Goal: Feedback & Contribution: Submit feedback/report problem

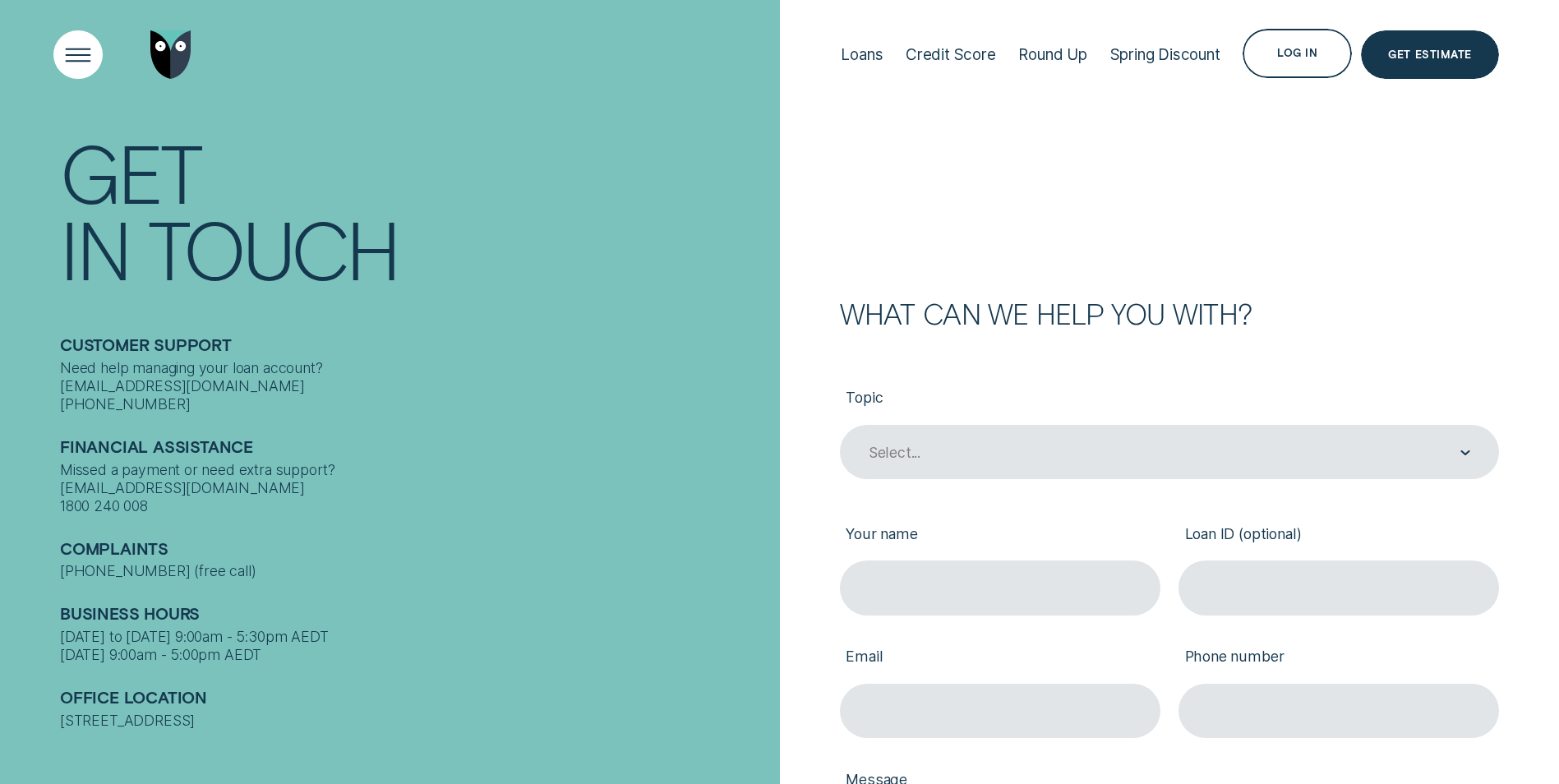
click at [80, 51] on div "Open Menu" at bounding box center [78, 53] width 69 height 69
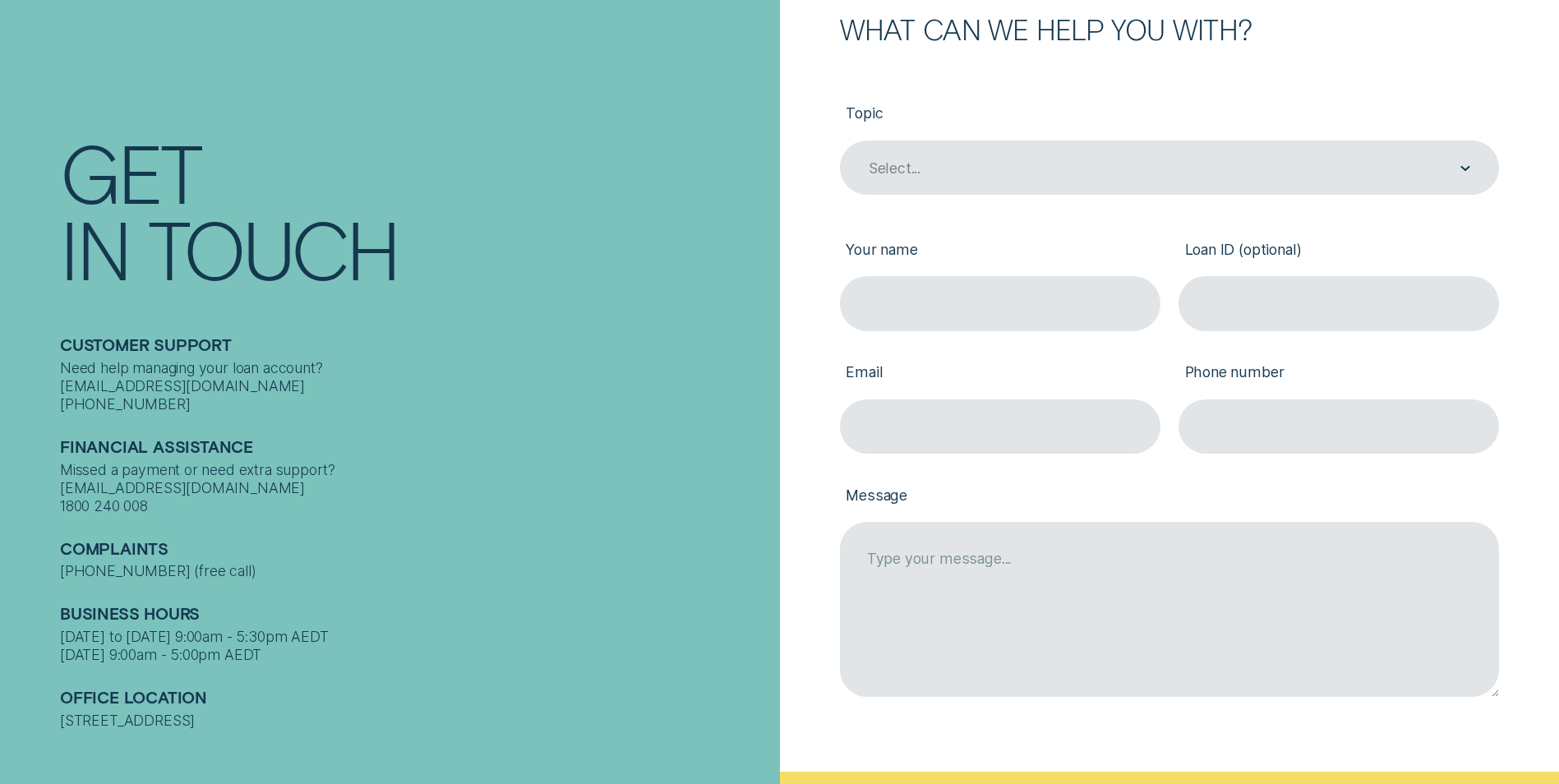
scroll to position [209, 0]
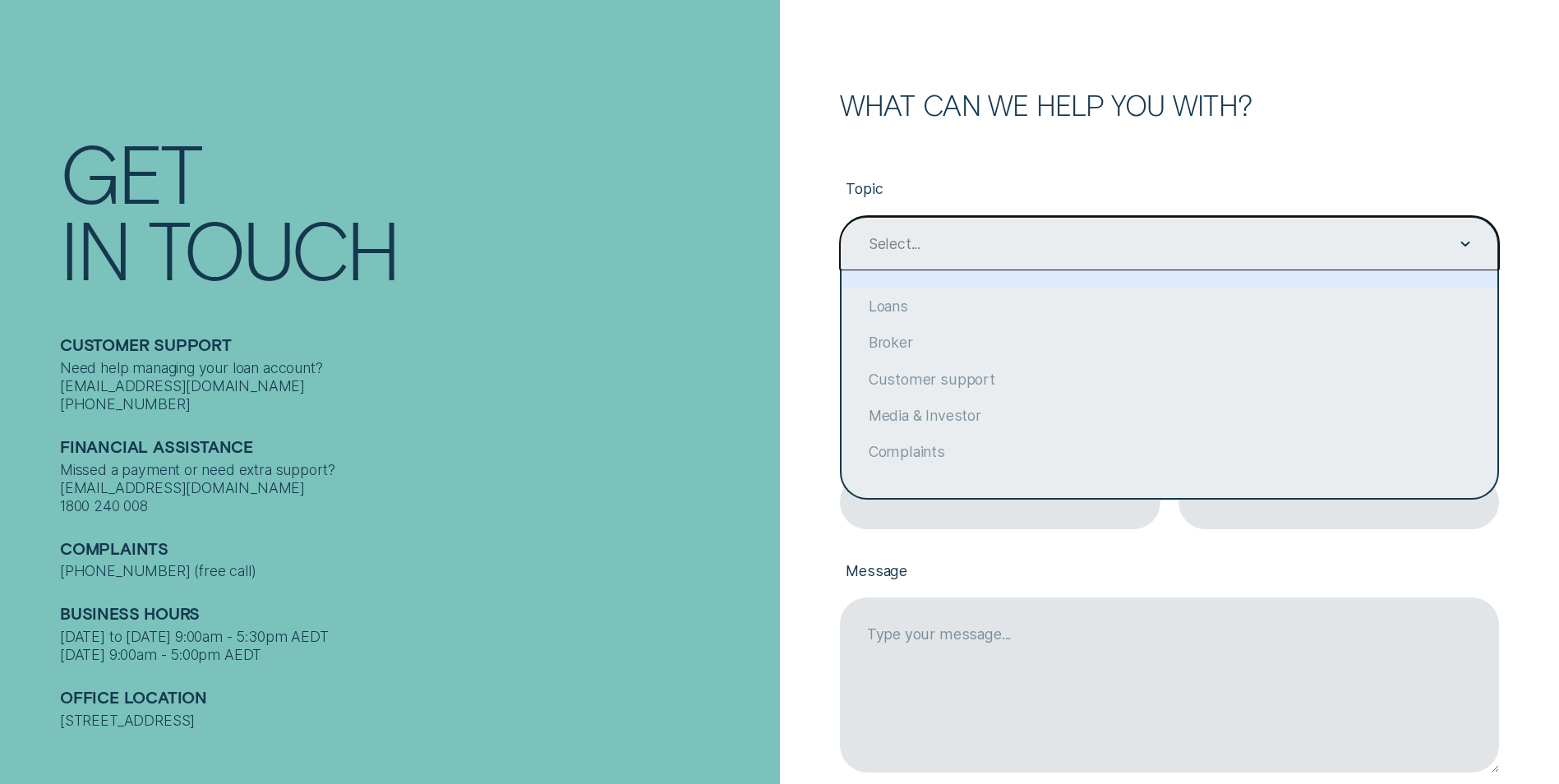
click at [1473, 252] on div "Select..." at bounding box center [1169, 243] width 659 height 54
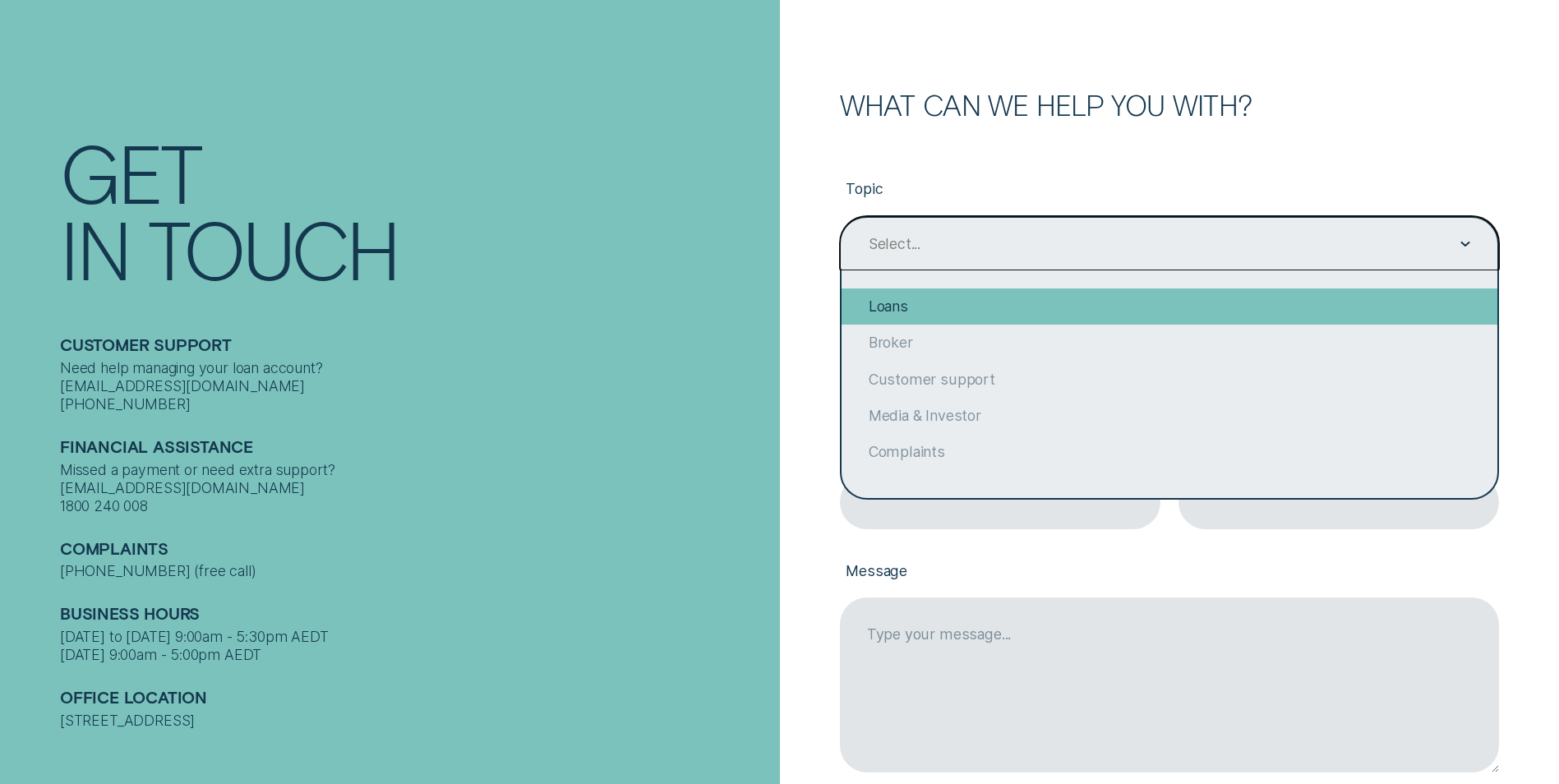
click at [904, 310] on div "Loans" at bounding box center [1169, 306] width 656 height 36
type input "Loans"
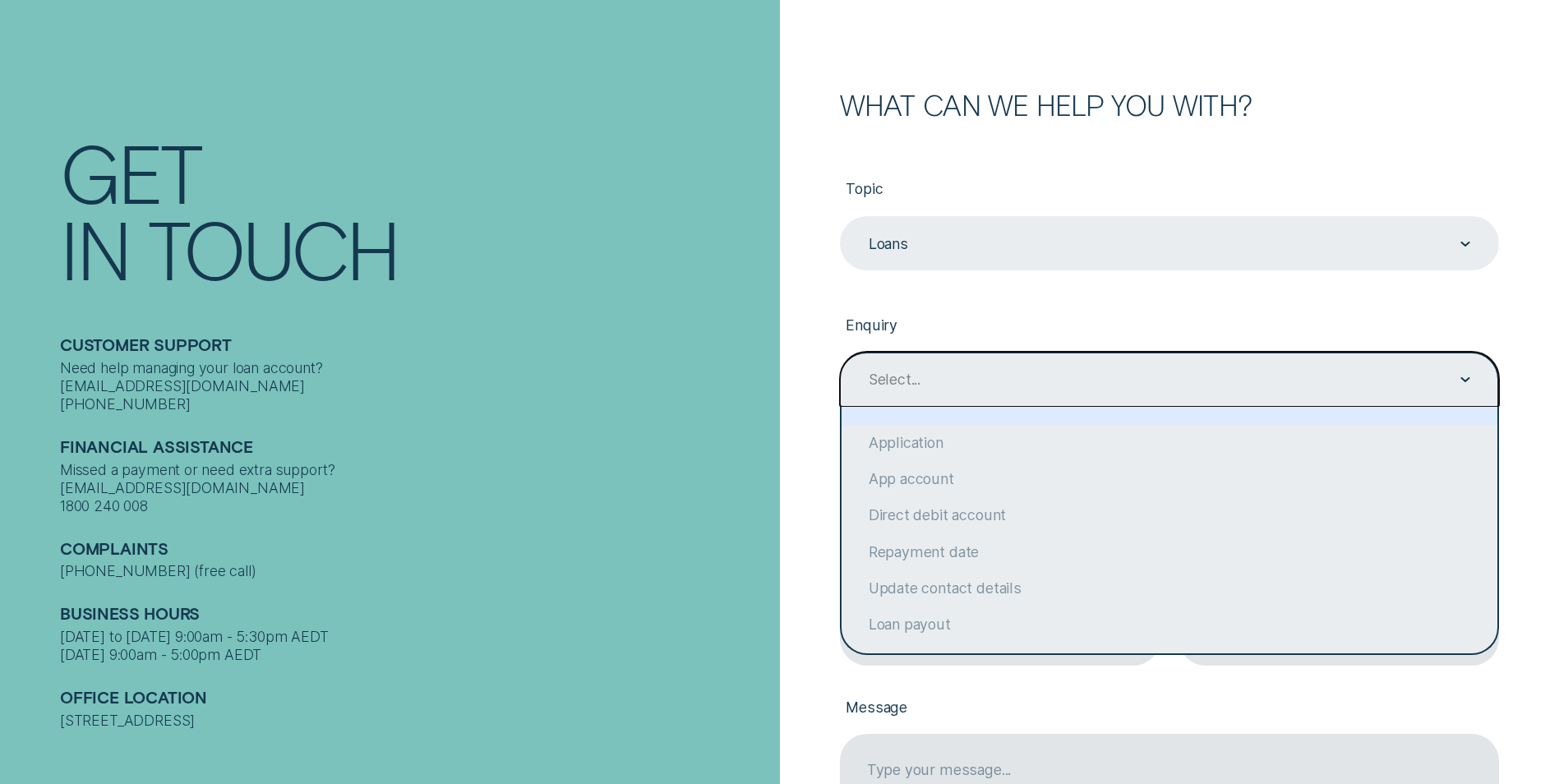
click at [1472, 377] on div "Select..." at bounding box center [1169, 379] width 659 height 54
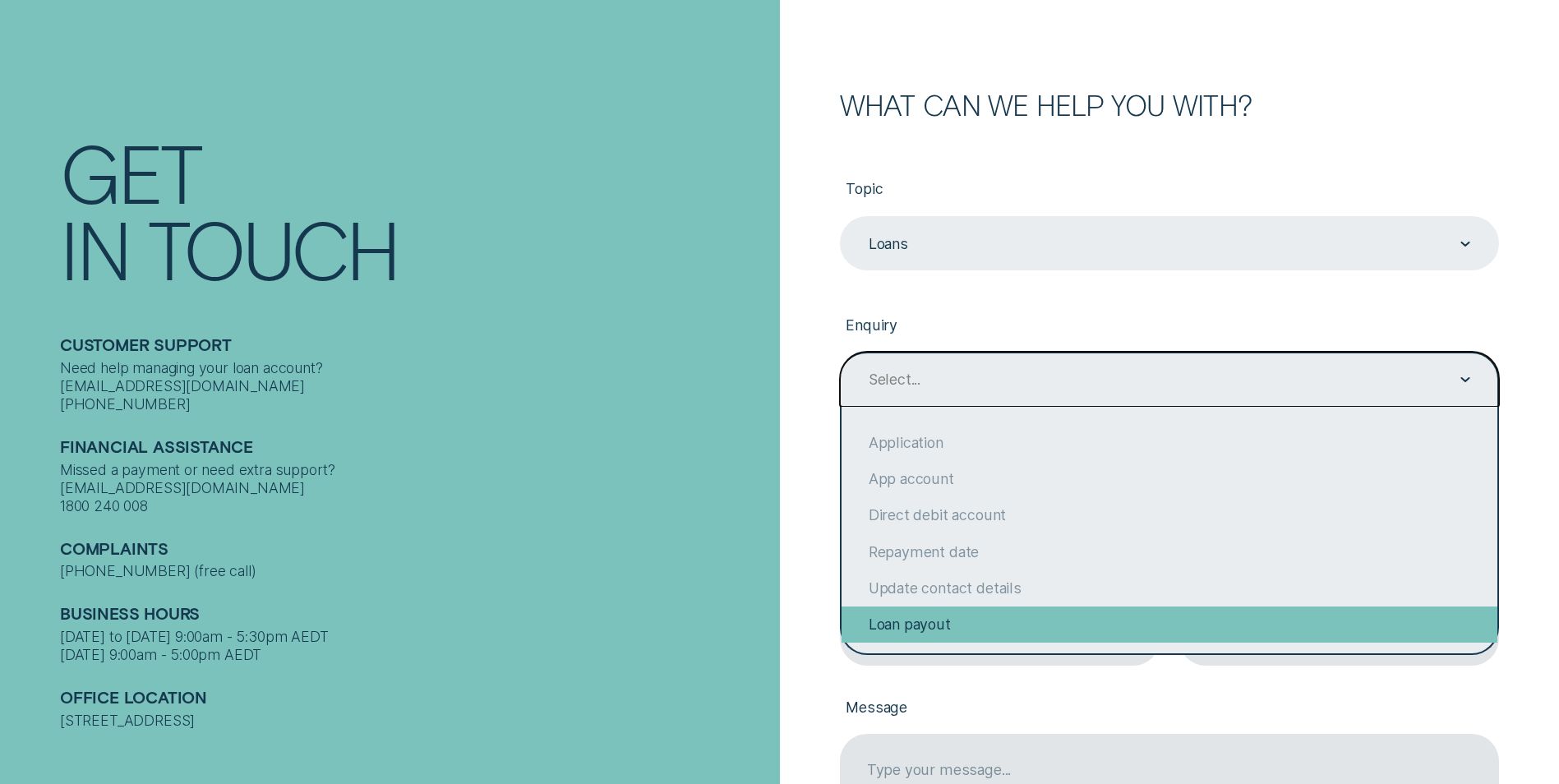
click at [905, 620] on div "Loan payout" at bounding box center [1169, 624] width 656 height 36
type input "Loan payout"
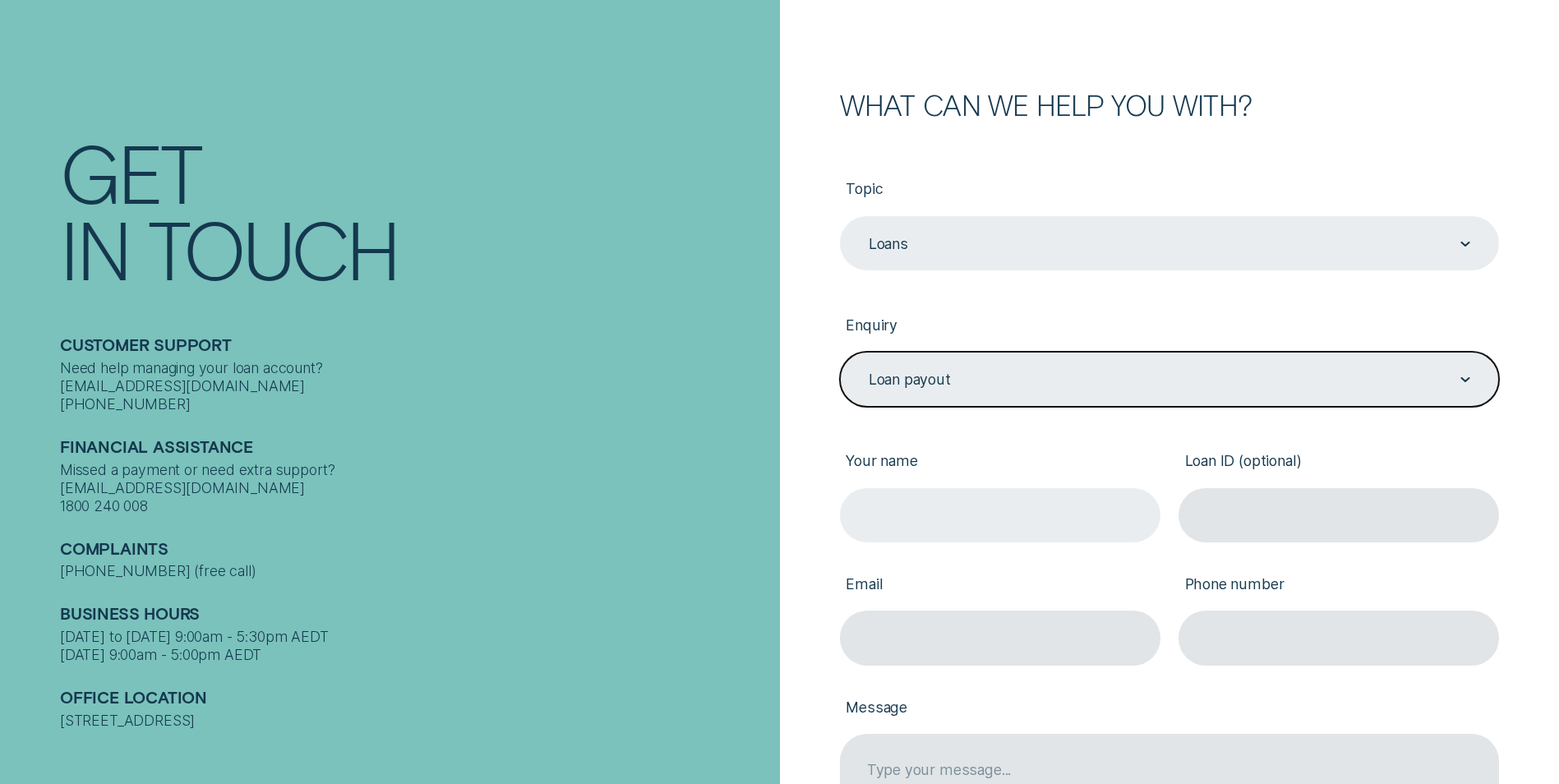
click at [892, 519] on input "Your name" at bounding box center [1000, 515] width 321 height 54
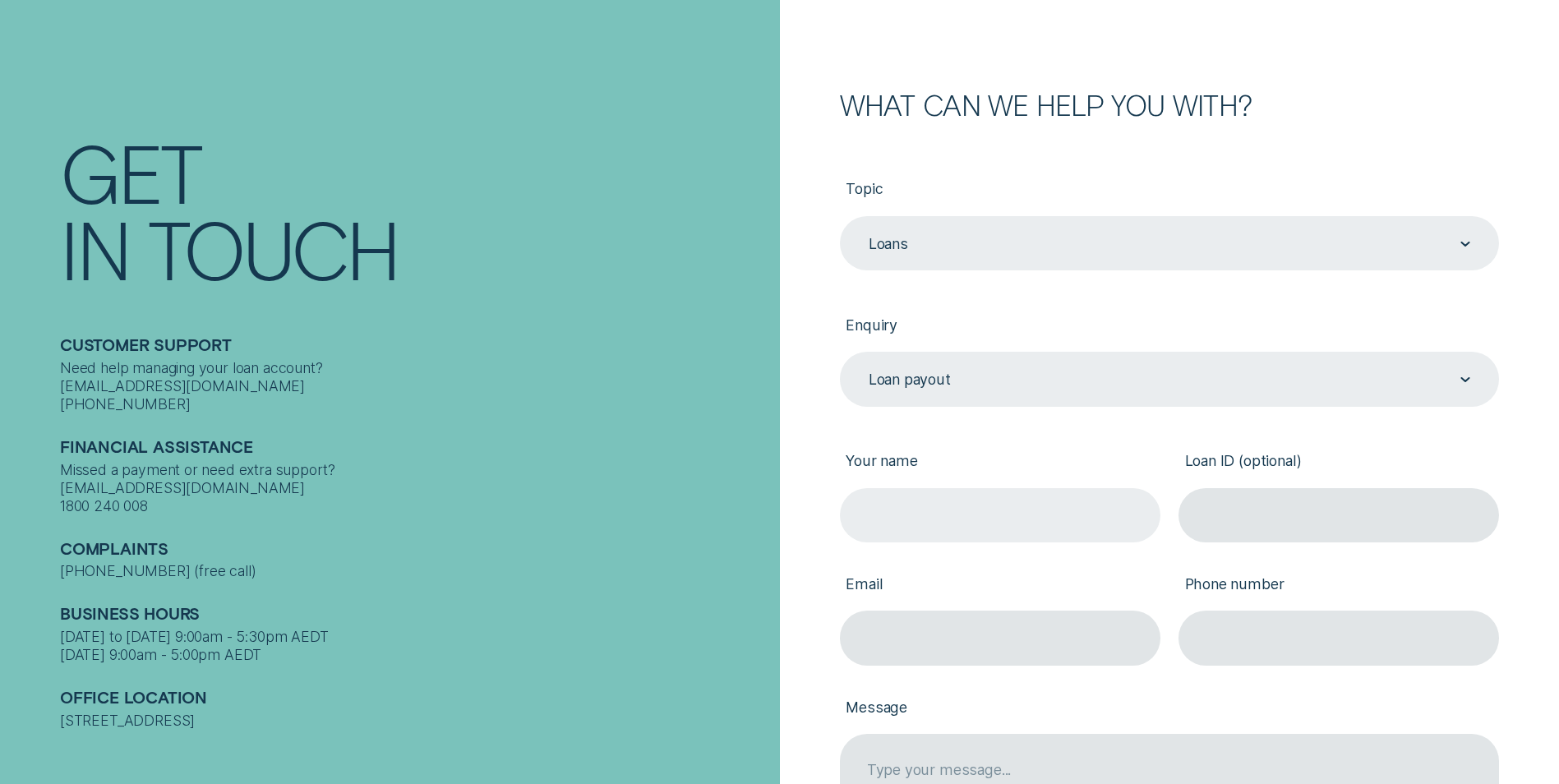
type input "BRENDAN Michael Robertson"
type input "308635"
type input "Bren250261@outlook.com"
type input "0416037868"
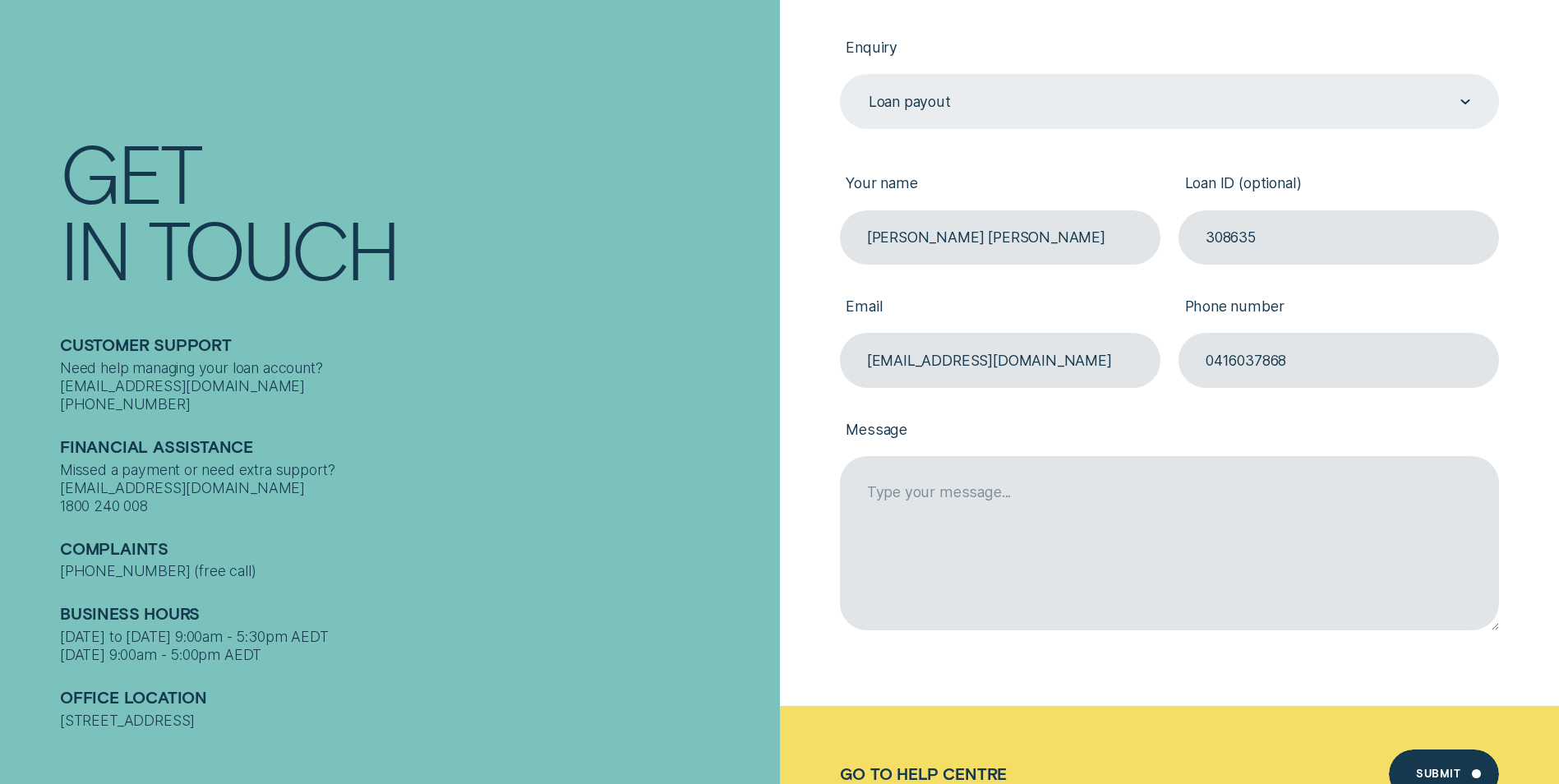
scroll to position [555, 0]
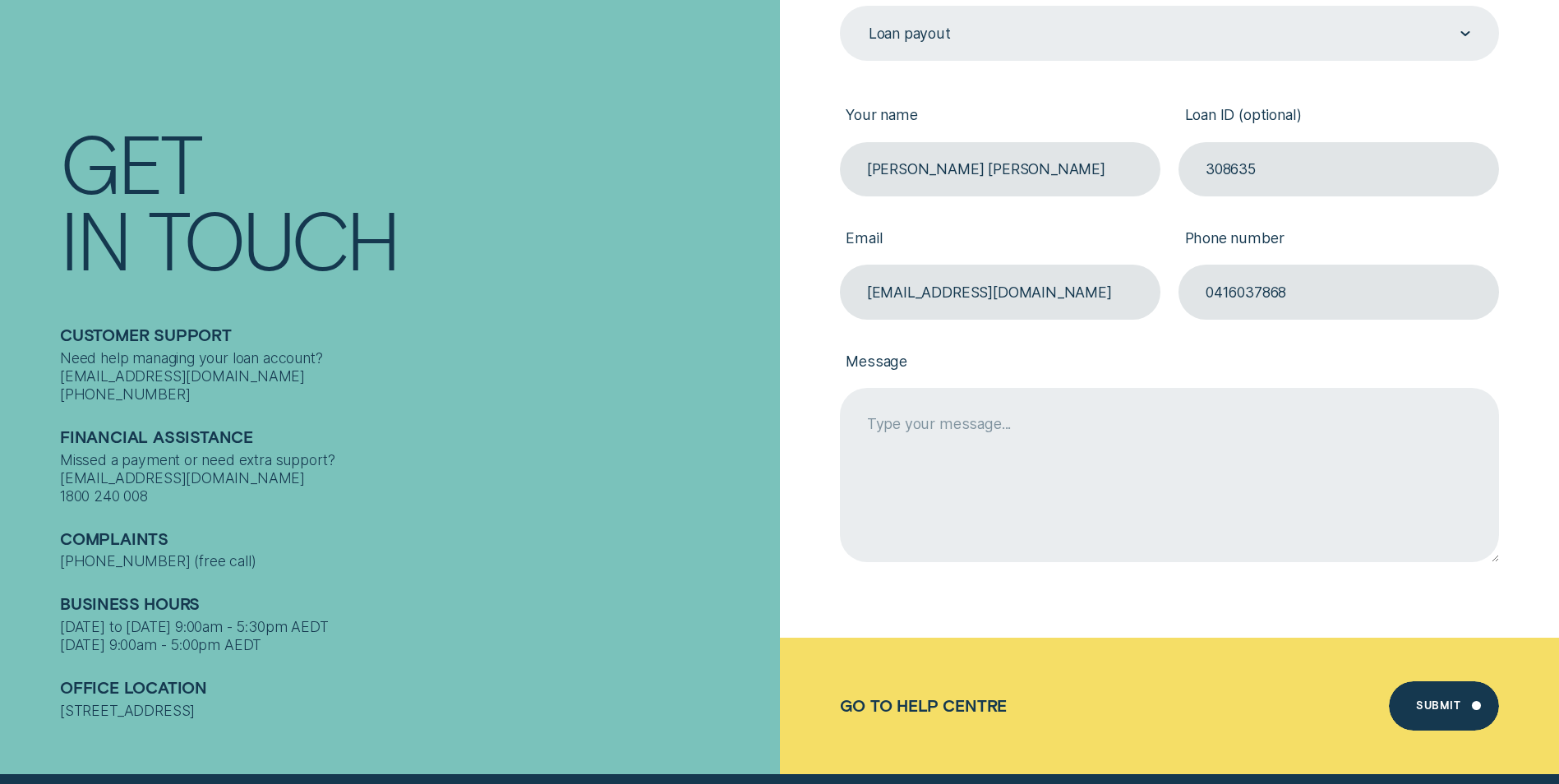
click at [883, 433] on textarea "Message" at bounding box center [1169, 474] width 659 height 174
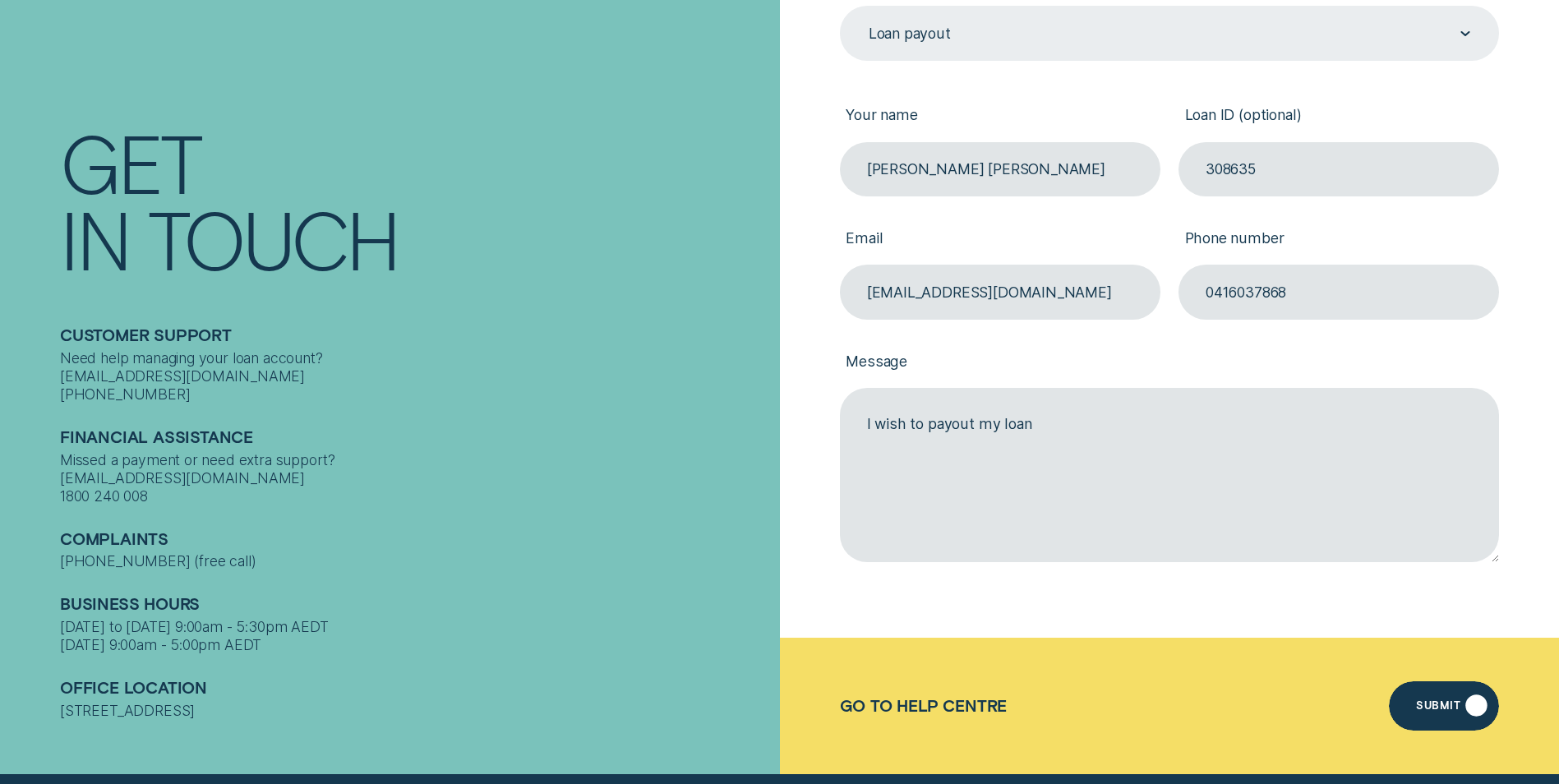
type textarea "I wish to payout my loan"
click at [1478, 709] on div "Submit" at bounding box center [1443, 705] width 110 height 50
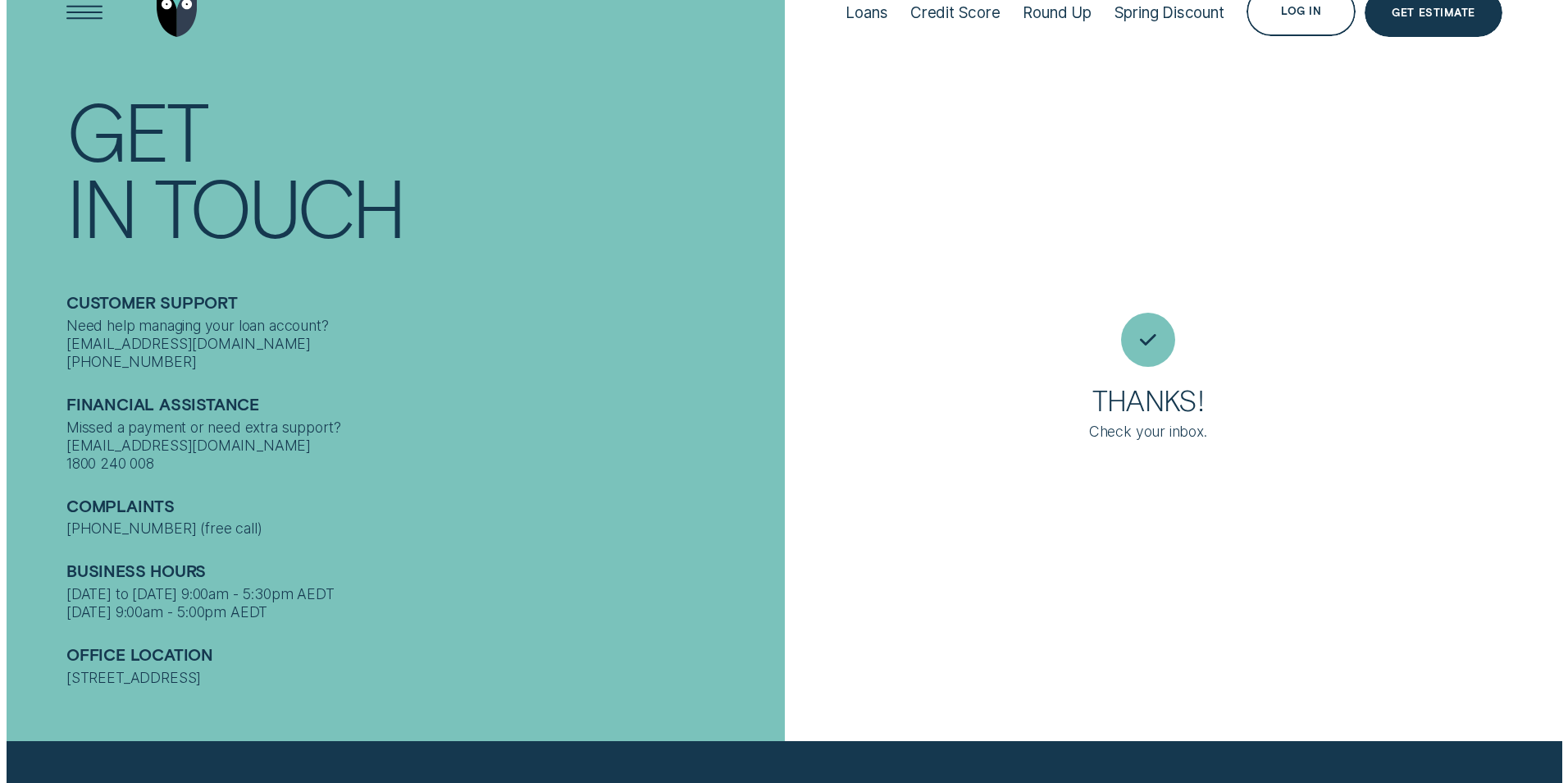
scroll to position [0, 0]
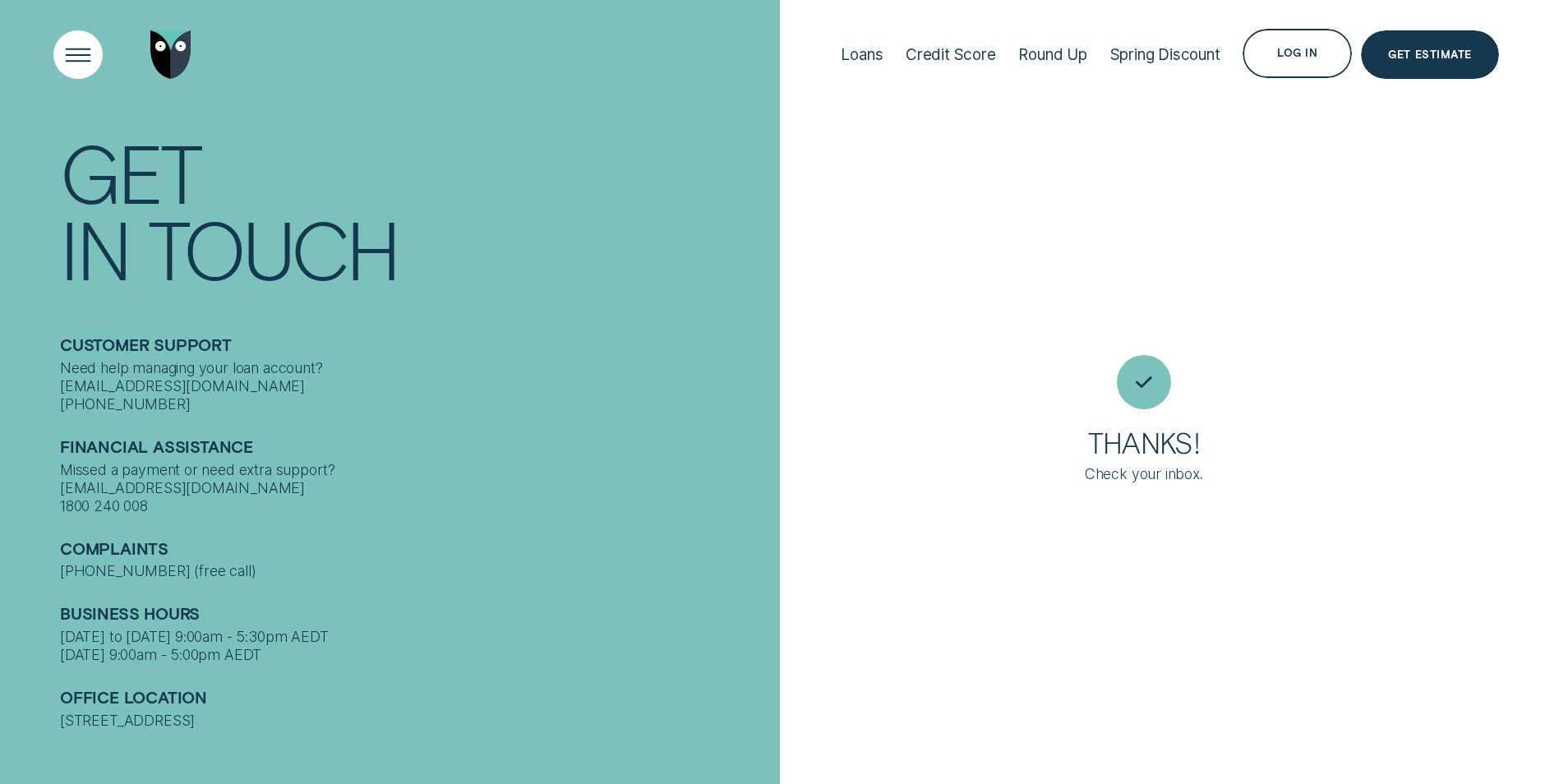
click at [75, 54] on div "Open Menu" at bounding box center [78, 53] width 69 height 69
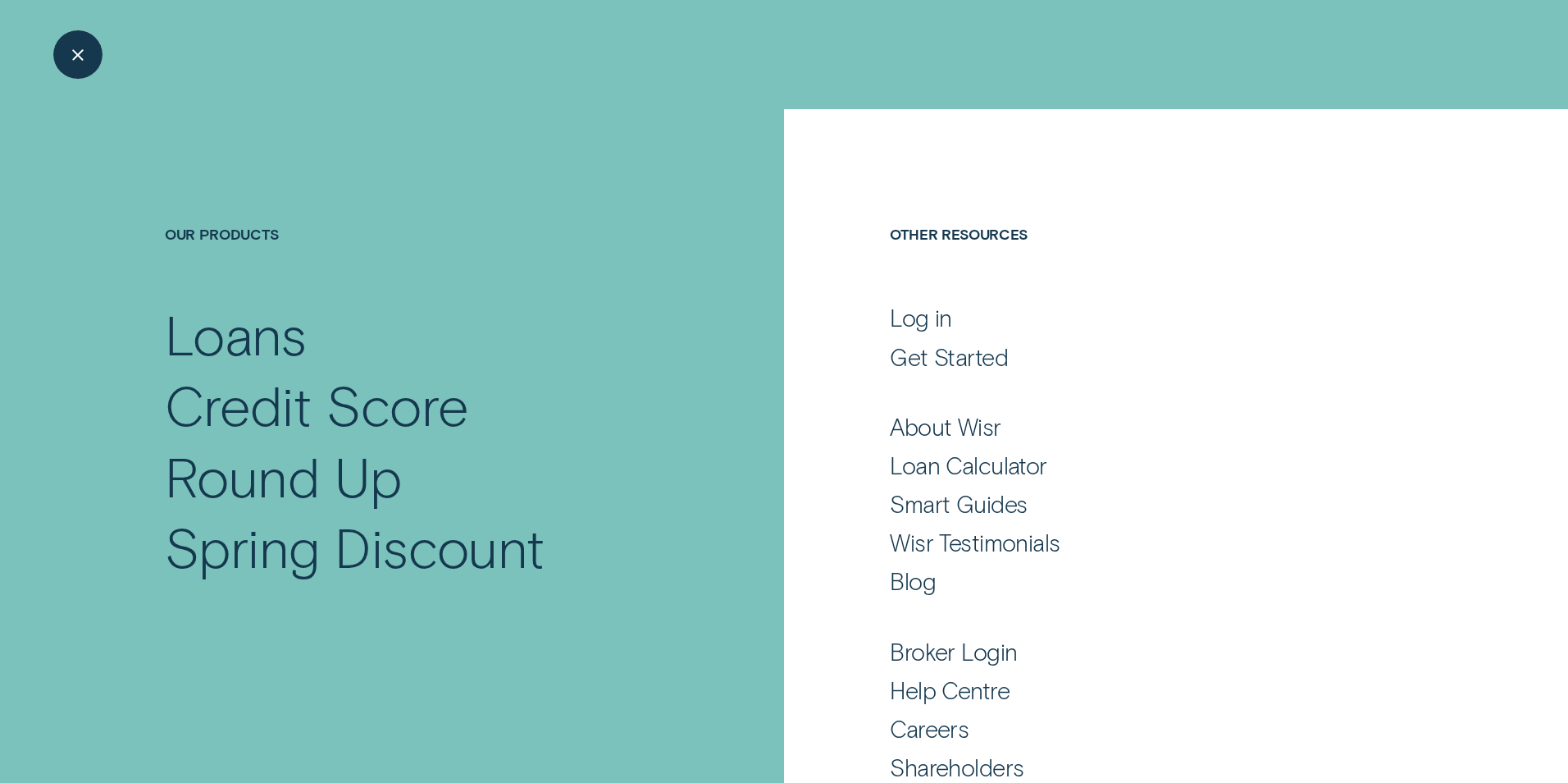
click at [71, 55] on div "Close Menu" at bounding box center [78, 53] width 69 height 69
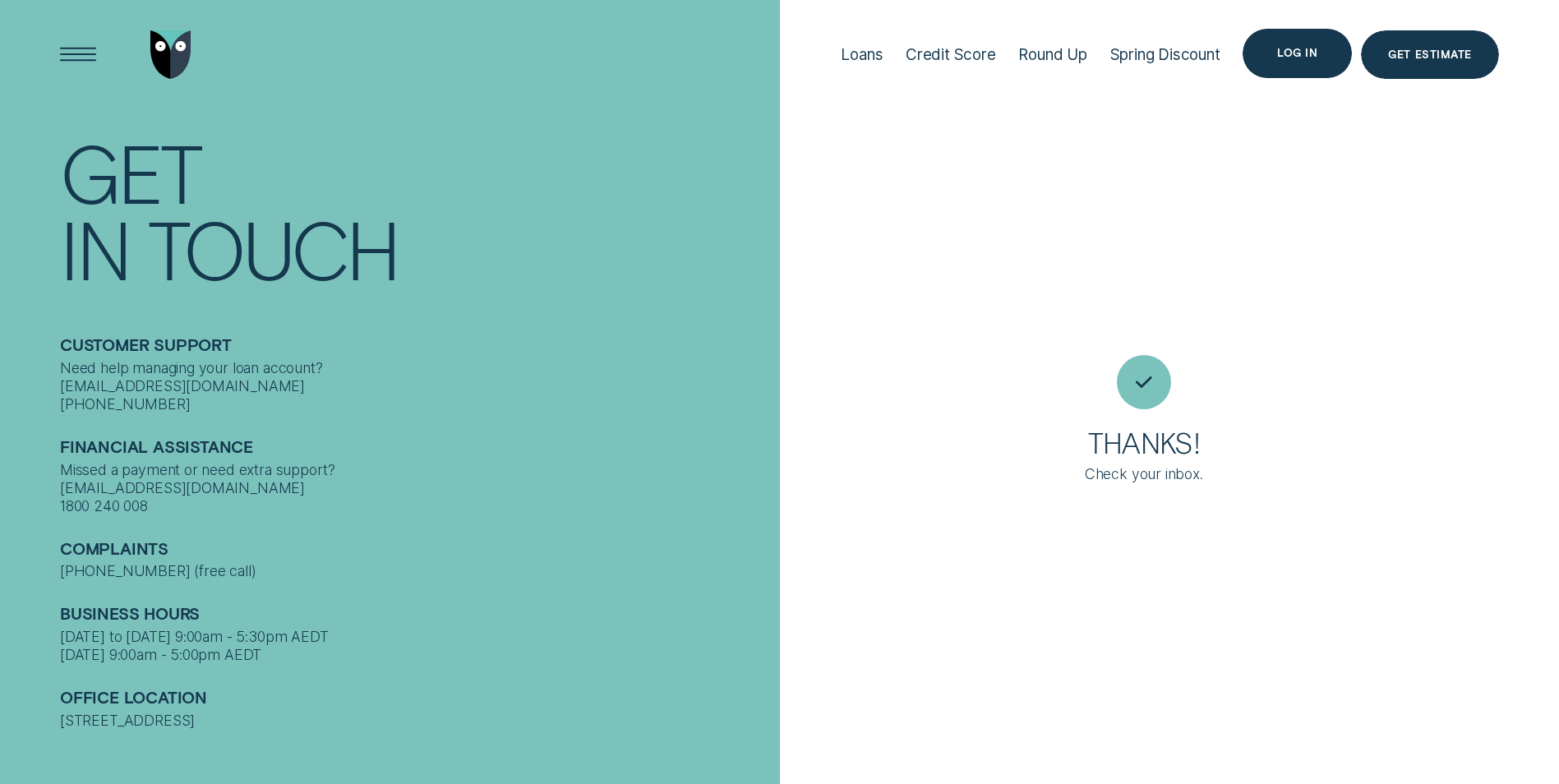
click at [1296, 55] on div "Log in" at bounding box center [1297, 53] width 40 height 10
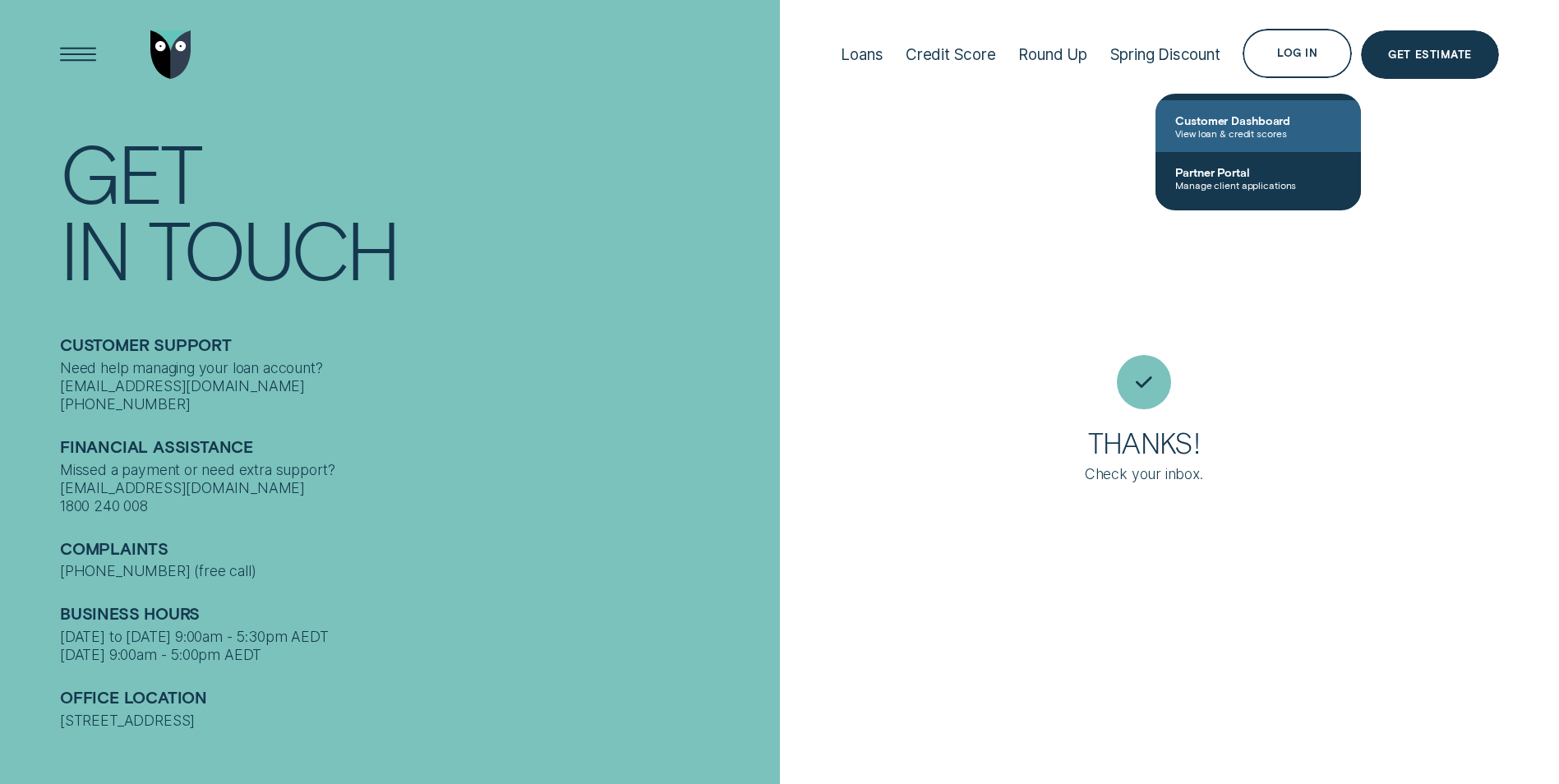
click at [1218, 123] on span "Customer Dashboard" at bounding box center [1258, 120] width 166 height 14
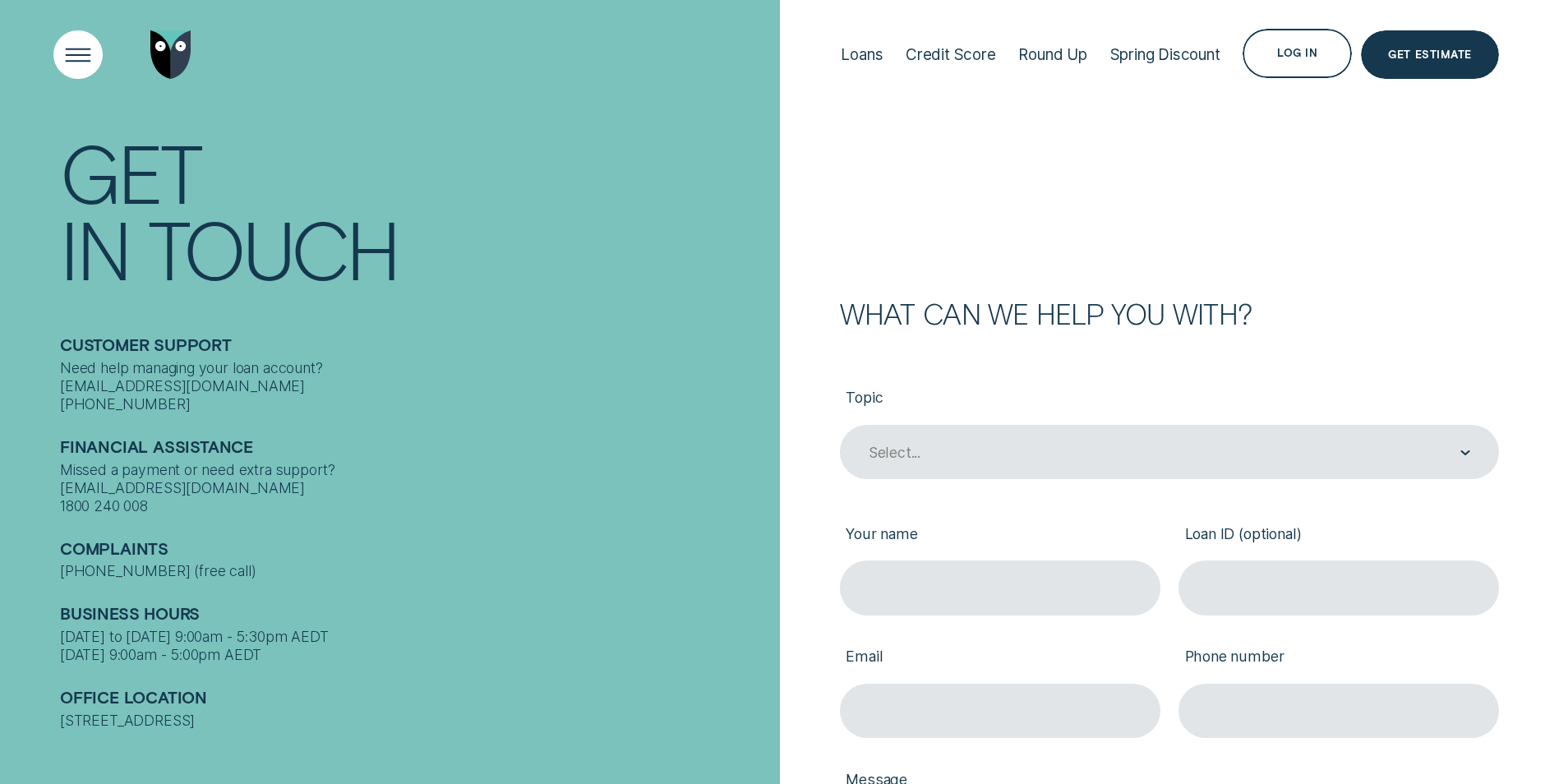
click at [70, 68] on div "Open Menu" at bounding box center [78, 53] width 69 height 69
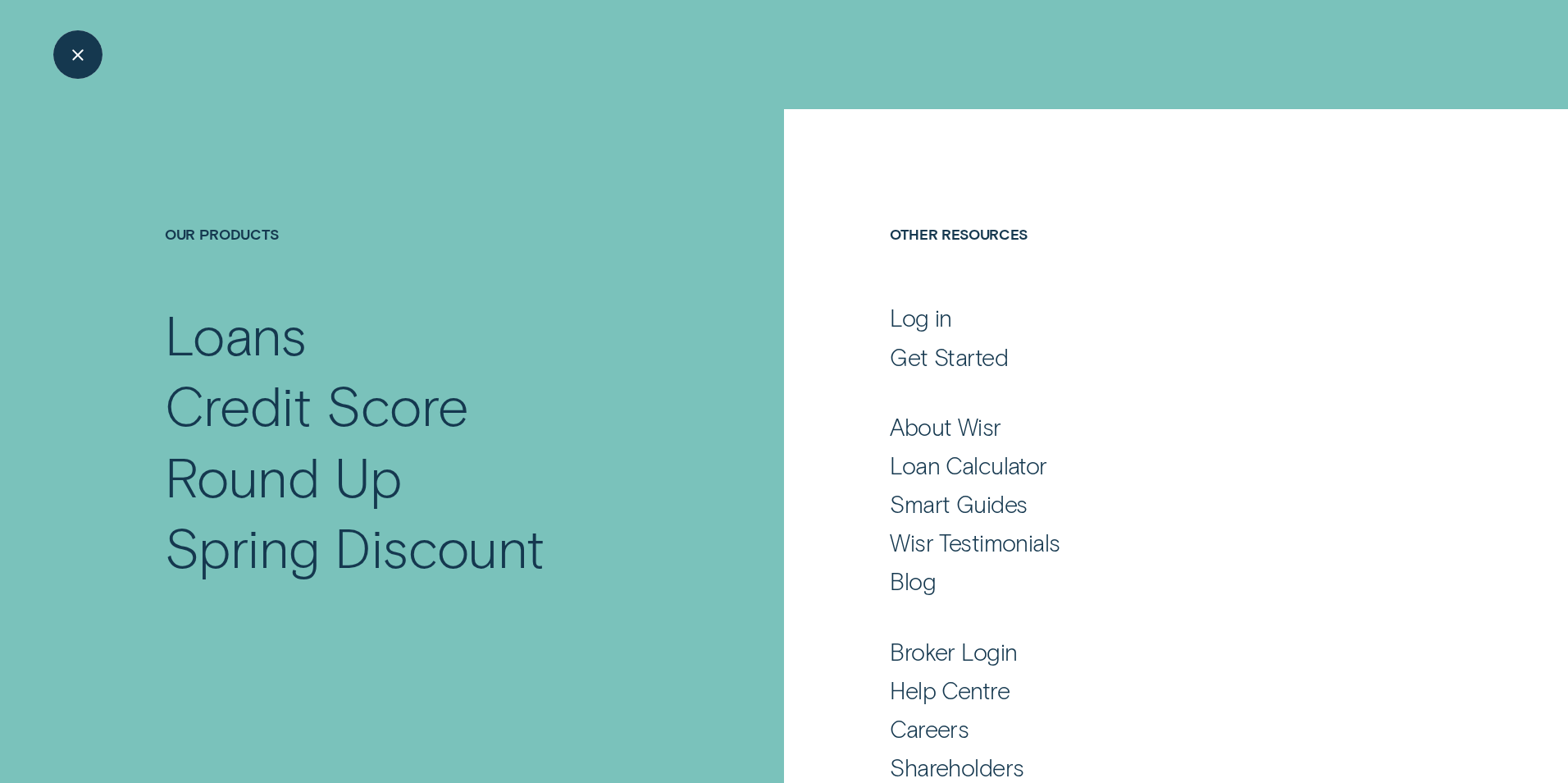
click at [86, 54] on div "Close Menu" at bounding box center [78, 53] width 69 height 69
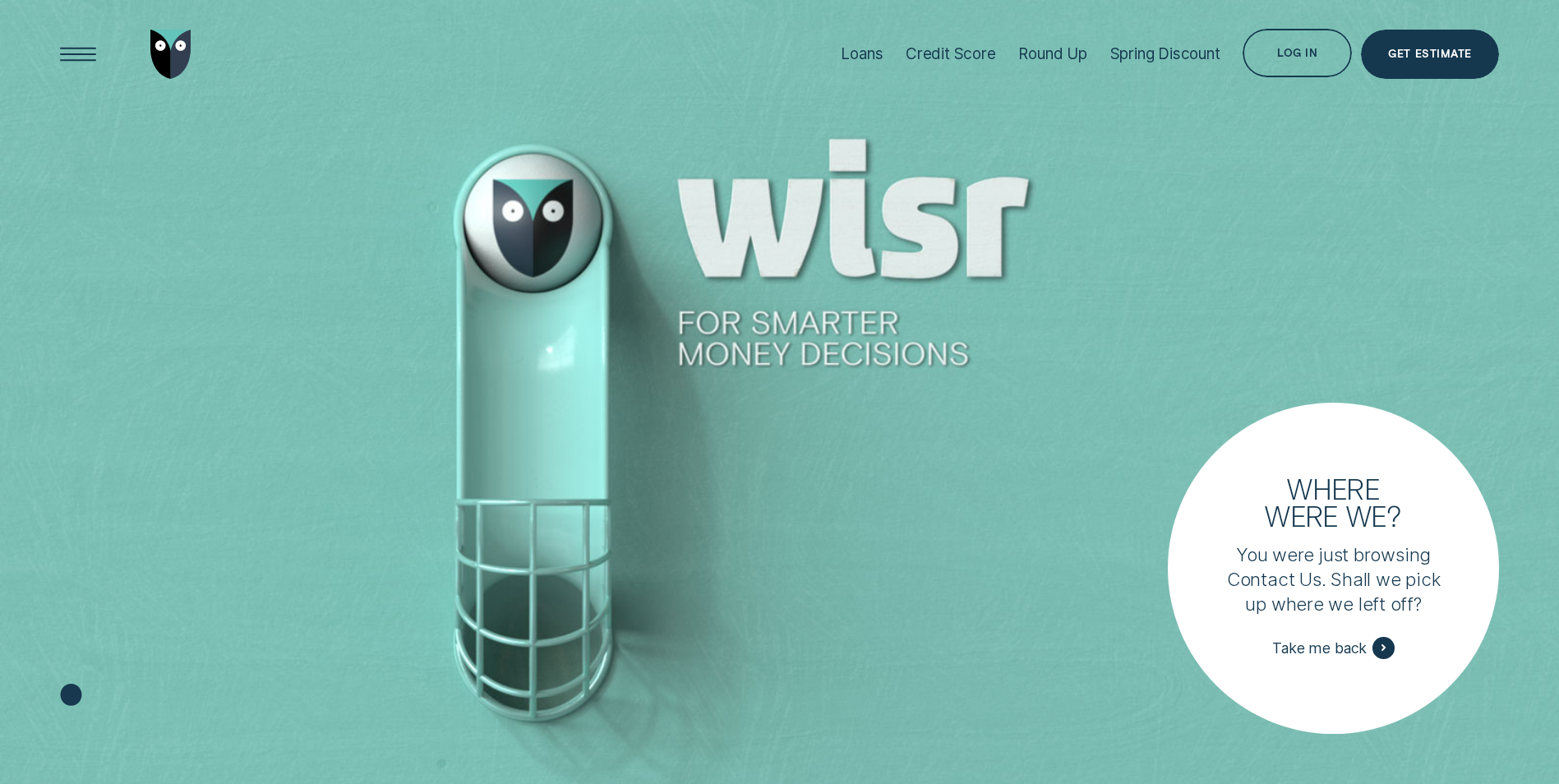
click at [1420, 167] on div at bounding box center [780, 392] width 1559 height 784
